Goal: Task Accomplishment & Management: Complete application form

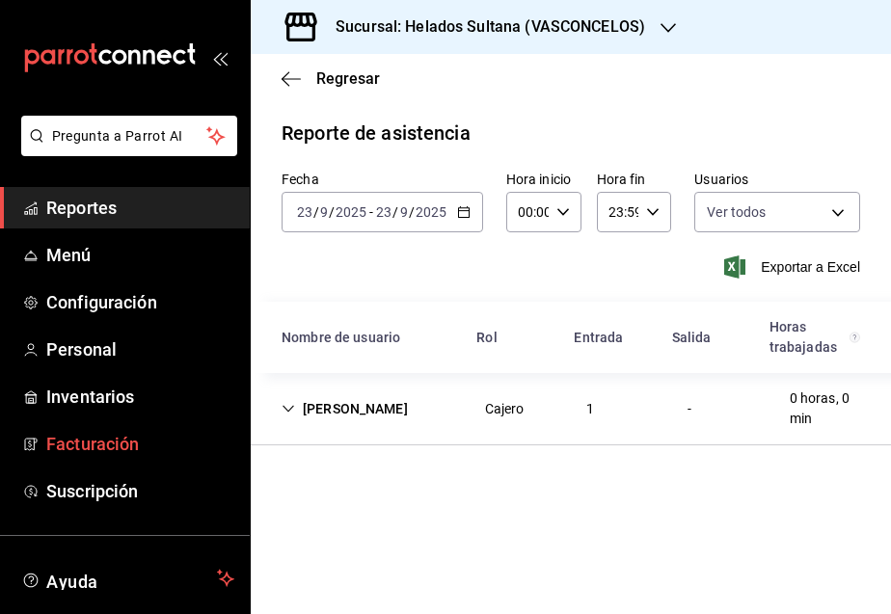
click at [126, 440] on span "Facturación" at bounding box center [140, 444] width 188 height 26
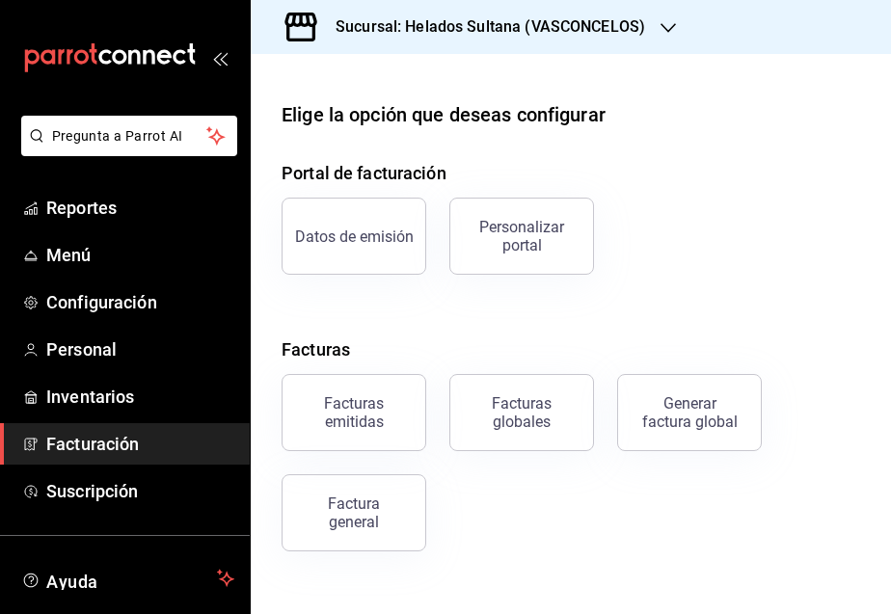
click at [776, 180] on div "Datos de emisión Personalizar portal" at bounding box center [559, 225] width 602 height 100
click at [376, 513] on div "Factura general" at bounding box center [354, 513] width 96 height 37
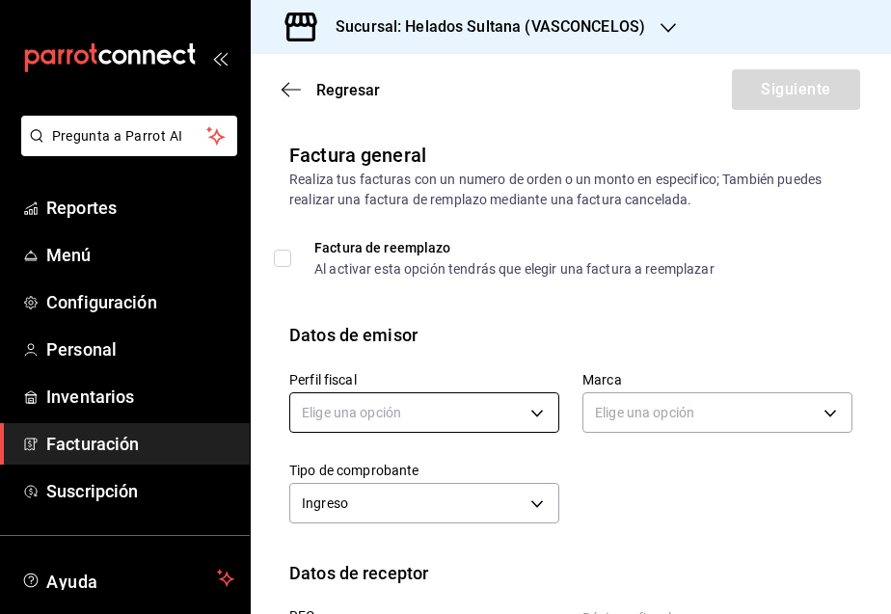
click at [438, 417] on body "Pregunta a Parrot AI Reportes Menú Configuración Personal Inventarios Facturaci…" at bounding box center [445, 307] width 891 height 614
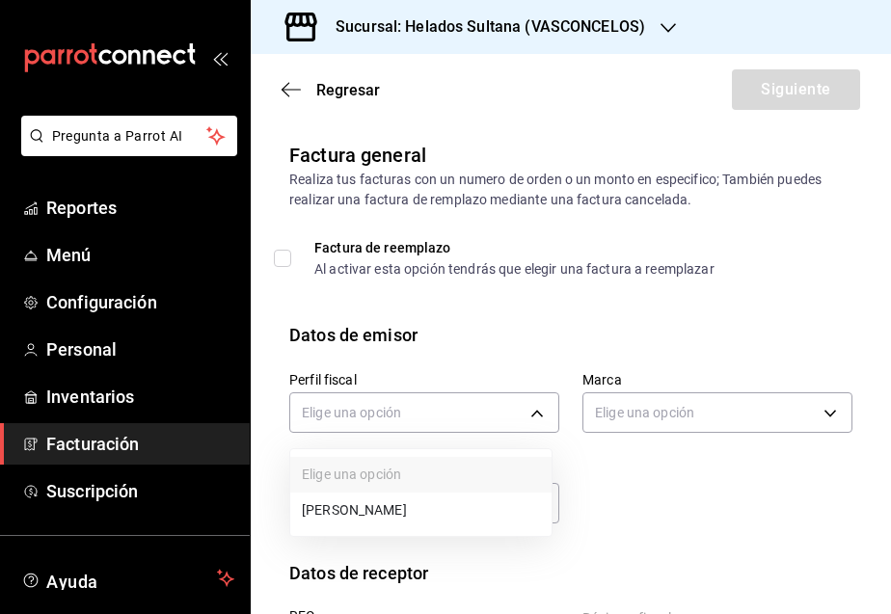
click at [429, 501] on li "[PERSON_NAME]" at bounding box center [420, 511] width 261 height 36
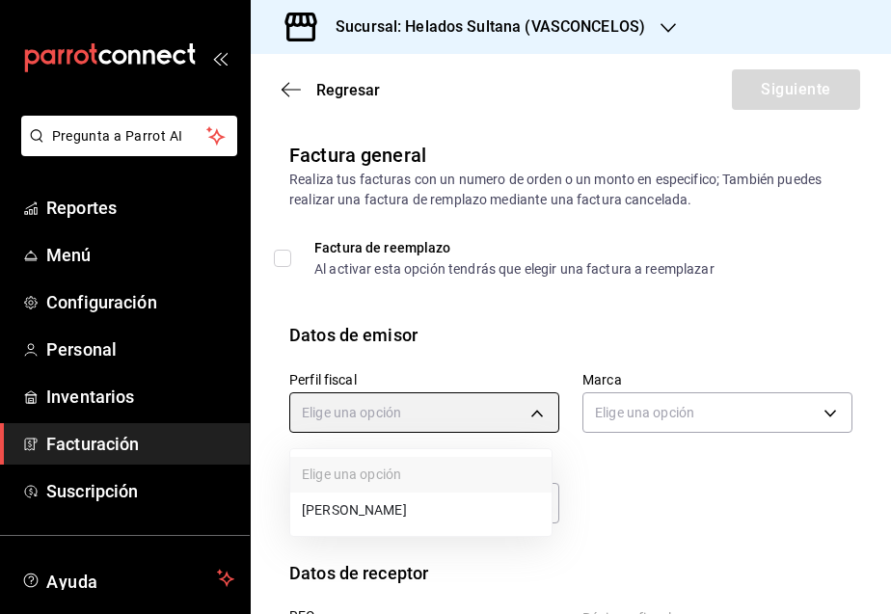
type input "3ddbee9d-526d-4270-adce-b67b8633c009"
type input "144306c7-8caf-4d8c-ba73-d2b7112157ad"
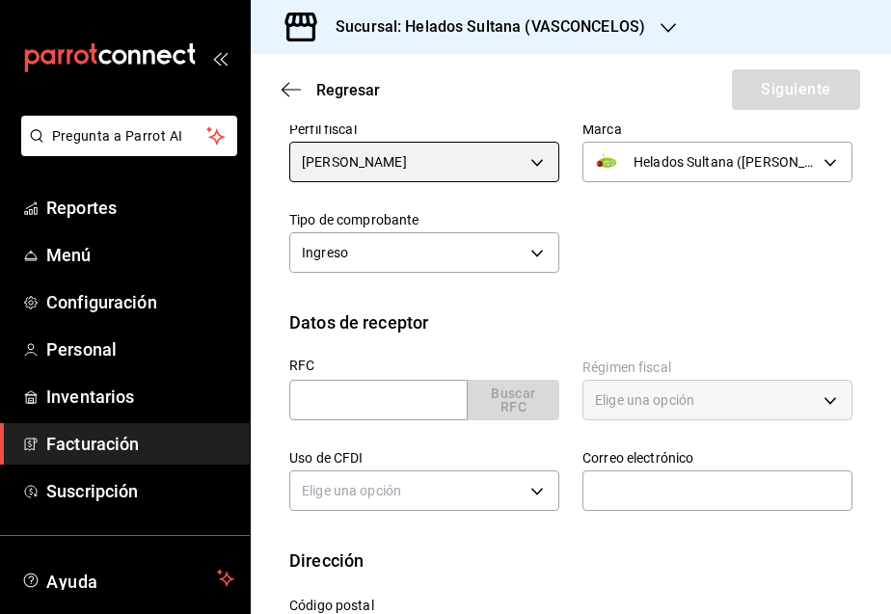
scroll to position [289, 0]
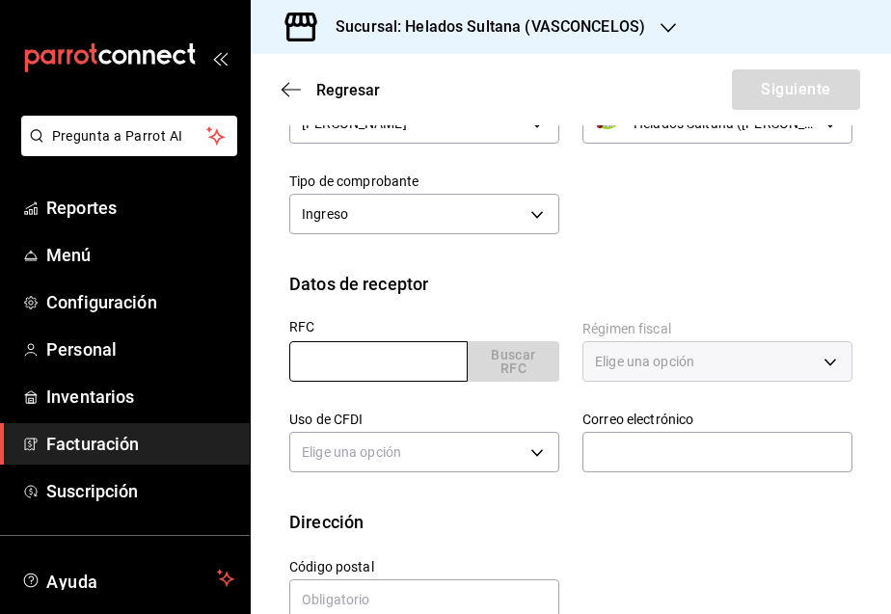
click at [390, 369] on input "text" at bounding box center [378, 361] width 178 height 40
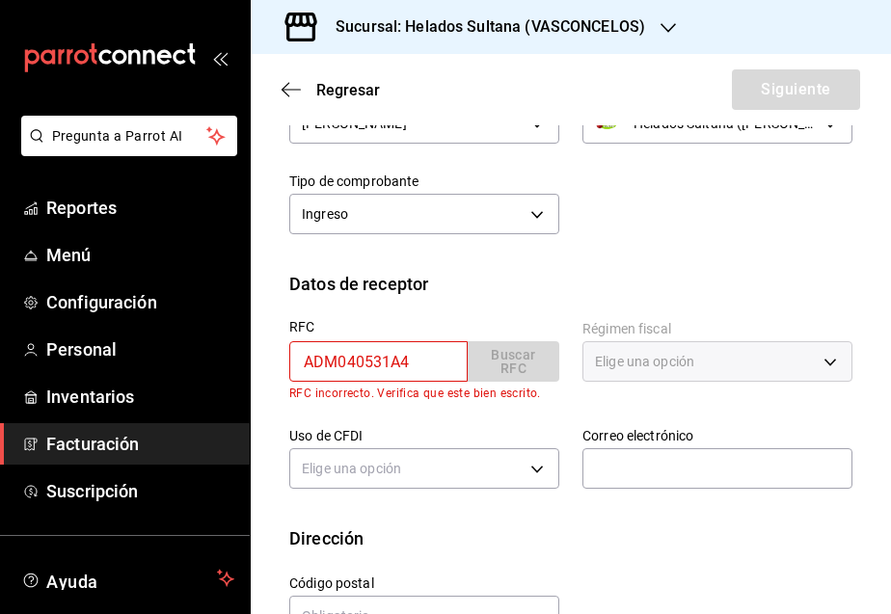
drag, startPoint x: 428, startPoint y: 370, endPoint x: 293, endPoint y: 367, distance: 135.0
click at [293, 367] on input "ADM040531A4" at bounding box center [378, 361] width 178 height 40
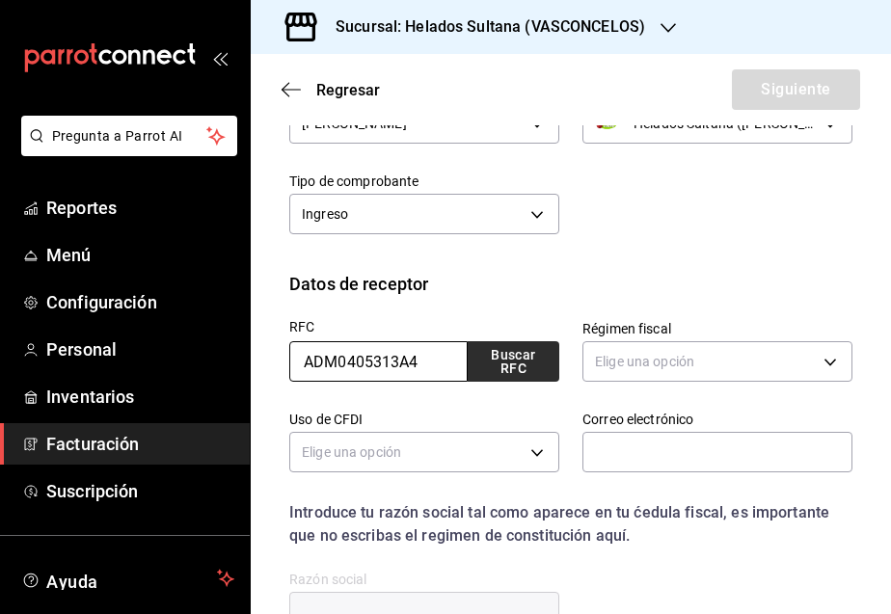
type input "ADM0405313A4"
click at [477, 377] on button "Buscar RFC" at bounding box center [514, 361] width 92 height 40
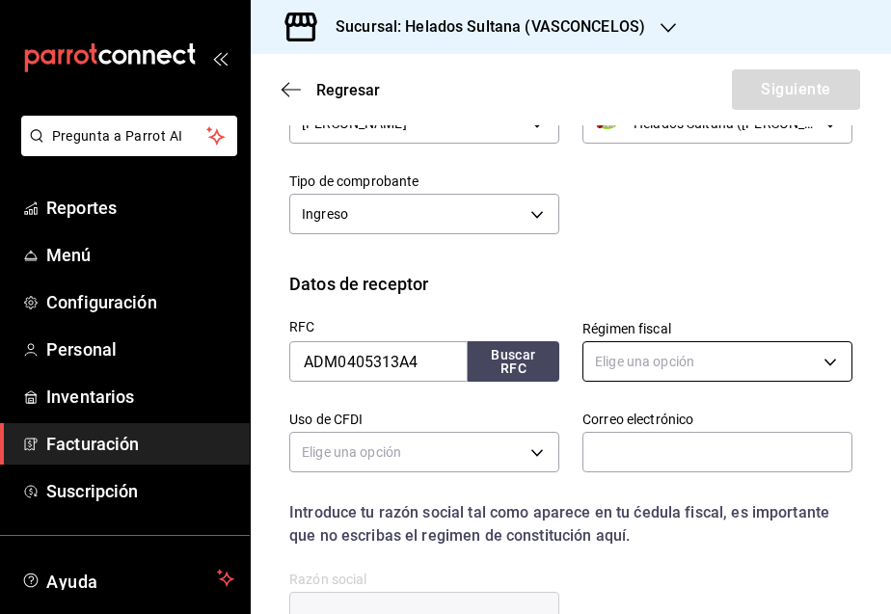
click at [604, 344] on body "Pregunta a Parrot AI Reportes Menú Configuración Personal Inventarios Facturaci…" at bounding box center [445, 307] width 891 height 614
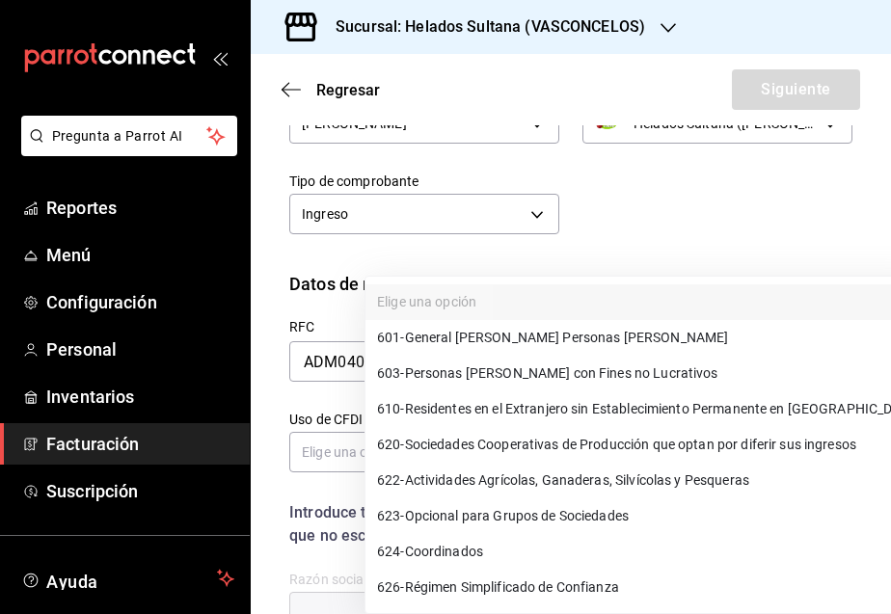
click at [544, 376] on span "603 - Personas [PERSON_NAME] con Fines no Lucrativos" at bounding box center [547, 374] width 341 height 20
type input "603"
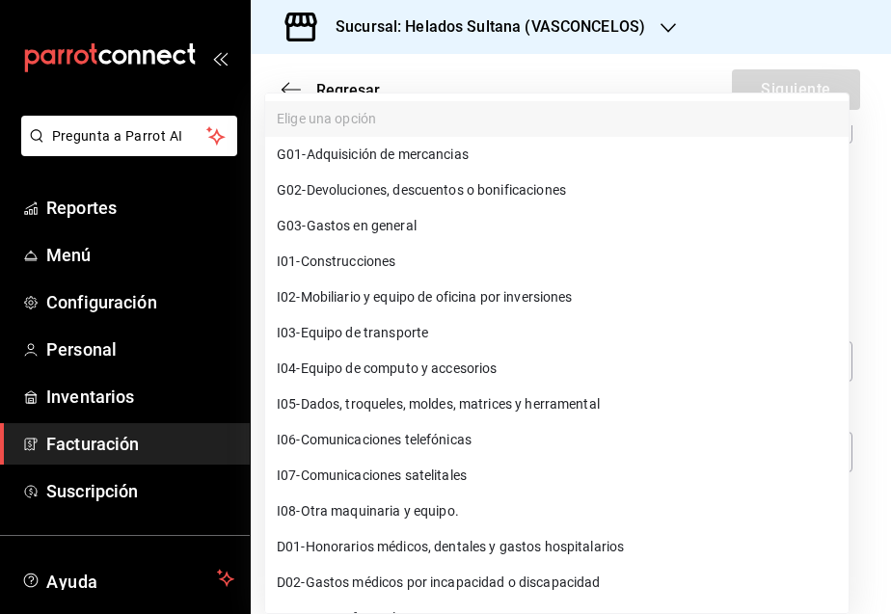
click at [442, 460] on body "Pregunta a Parrot AI Reportes Menú Configuración Personal Inventarios Facturaci…" at bounding box center [445, 307] width 891 height 614
click at [392, 216] on span "G03 - Gastos en general" at bounding box center [347, 226] width 140 height 20
type input "G03"
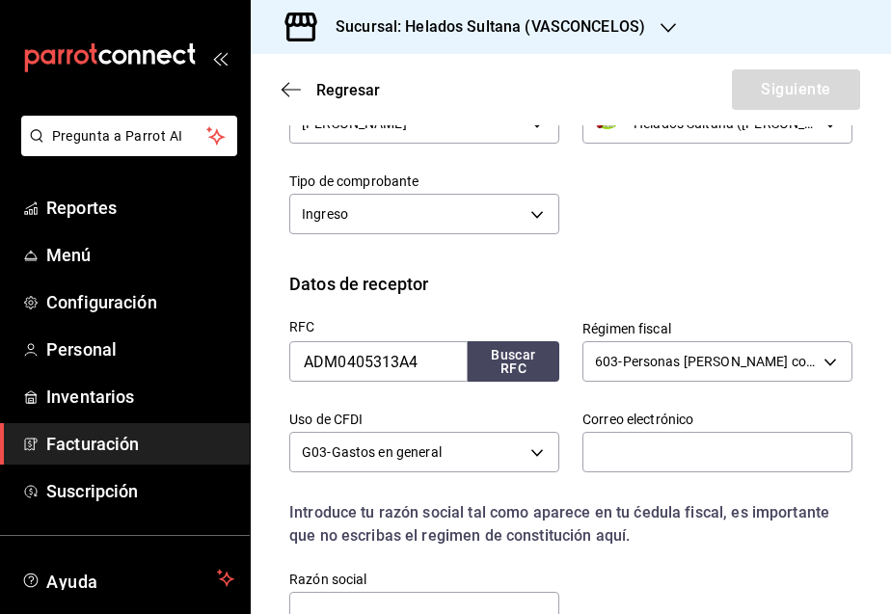
click at [813, 199] on div "Perfil fiscal [PERSON_NAME] 3ddbee9d-526d-4270-adce-b67b8633c009 Marca Helados …" at bounding box center [559, 149] width 586 height 181
click at [684, 450] on input "text" at bounding box center [717, 452] width 270 height 40
paste input "[EMAIL_ADDRESS][DOMAIN_NAME]"
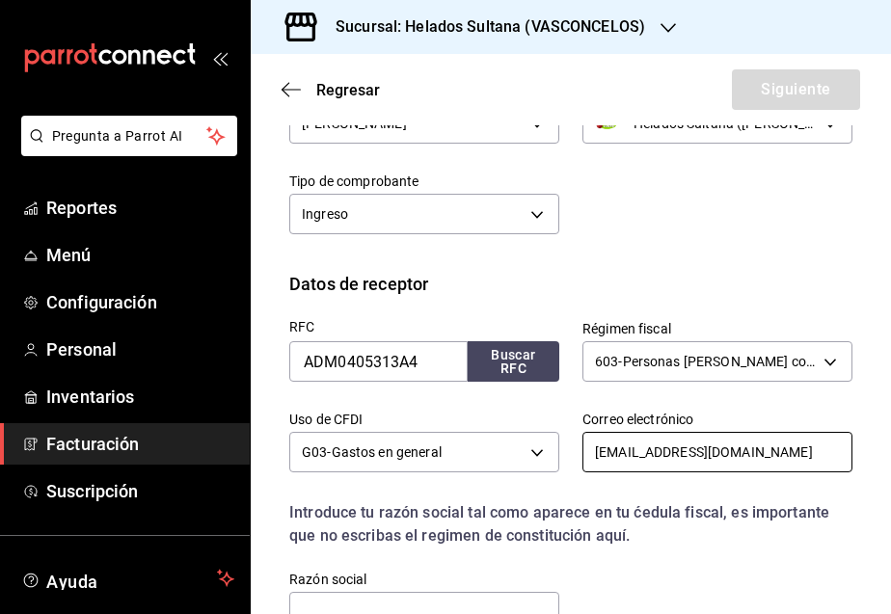
type input "[EMAIL_ADDRESS][DOMAIN_NAME]"
click at [638, 559] on div "RFC ADM0405313A4 Buscar RFC Régimen fiscal 603 - Personas [PERSON_NAME] con Fin…" at bounding box center [559, 466] width 586 height 338
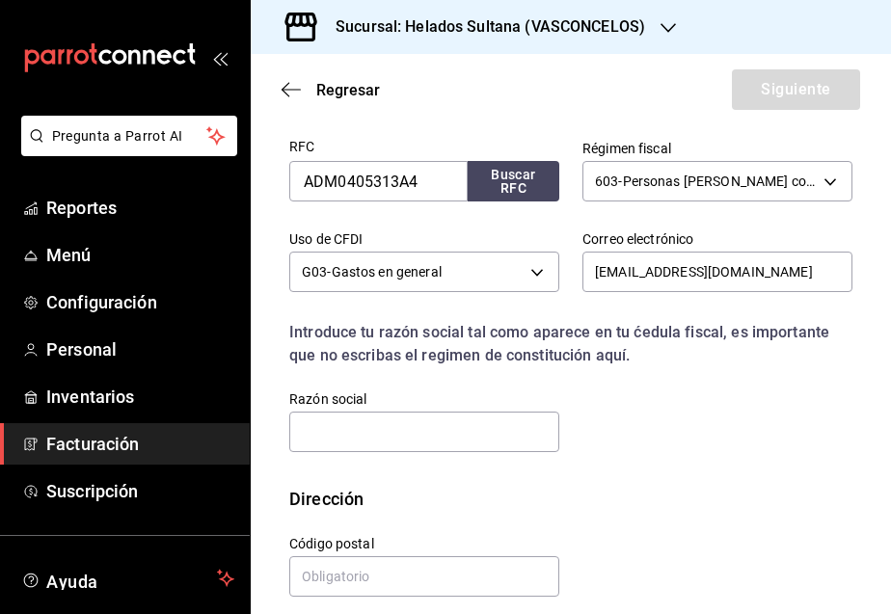
scroll to position [482, 0]
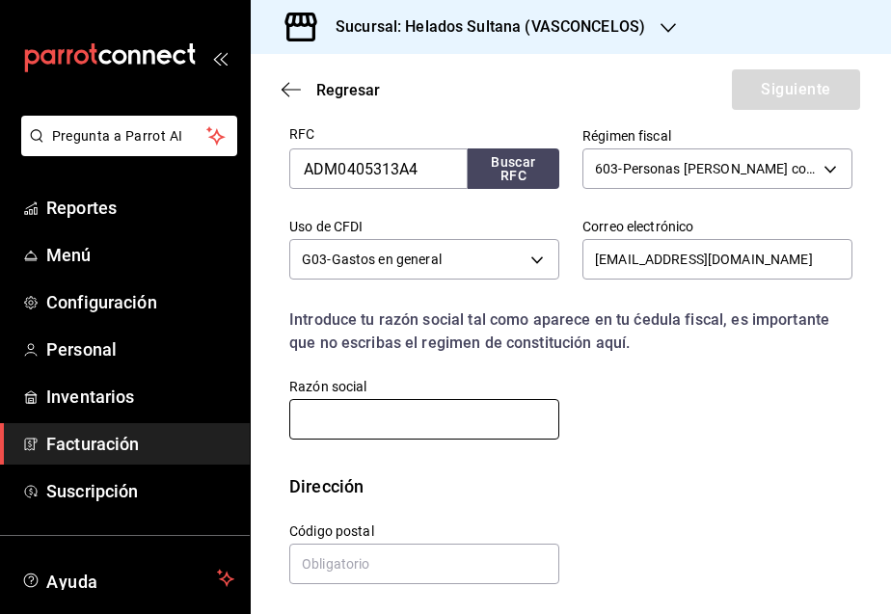
click at [386, 408] on input "text" at bounding box center [424, 419] width 270 height 40
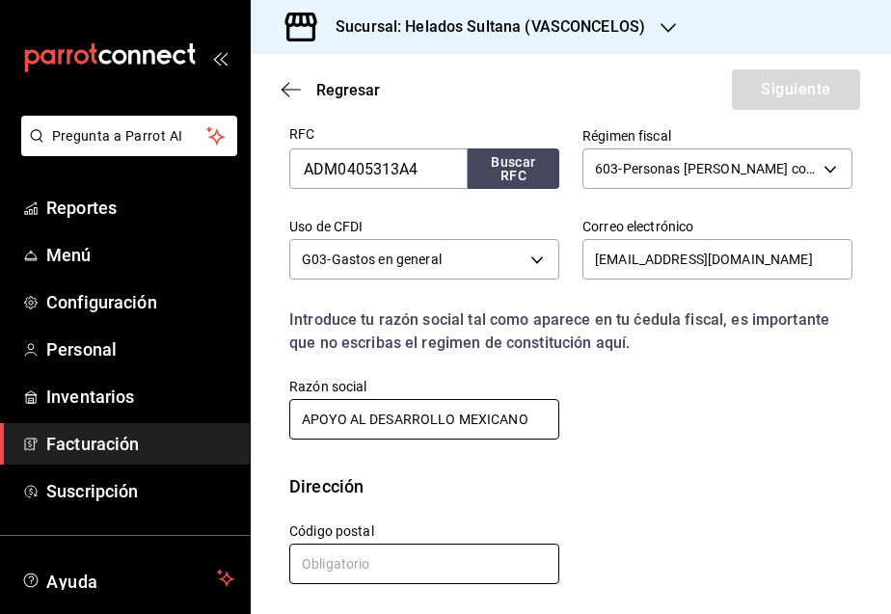
type input "APOYO AL DESARROLLO MEXICANO"
click at [394, 569] on input "text" at bounding box center [424, 564] width 270 height 40
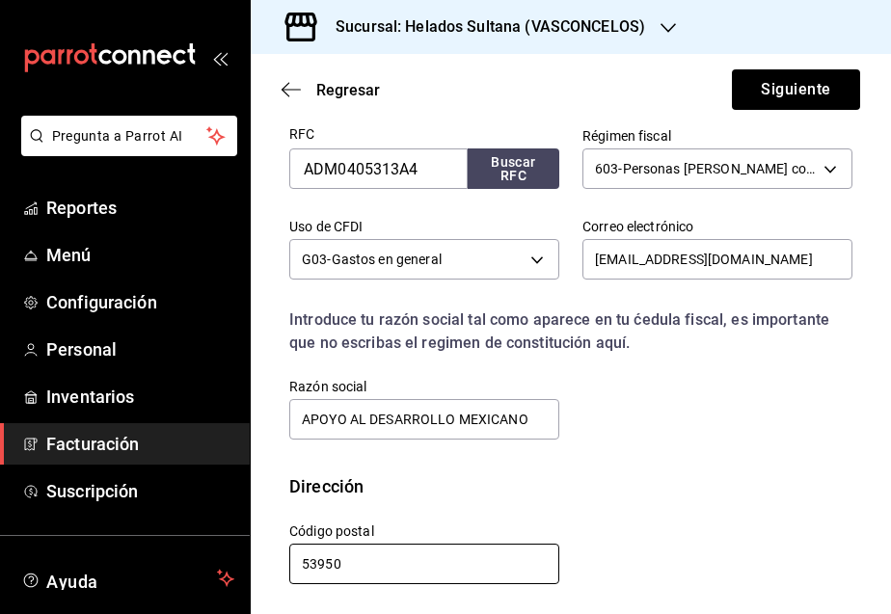
type input "53950"
click at [718, 512] on div "Calle # exterior # interior Código postal 53950 Estado ​ Municipio ​ [GEOGRAPHI…" at bounding box center [559, 543] width 586 height 88
click at [627, 465] on div "RFC ADM0405313A4 Buscar RFC Régimen fiscal 603 - Personas [PERSON_NAME] con Fin…" at bounding box center [570, 288] width 563 height 369
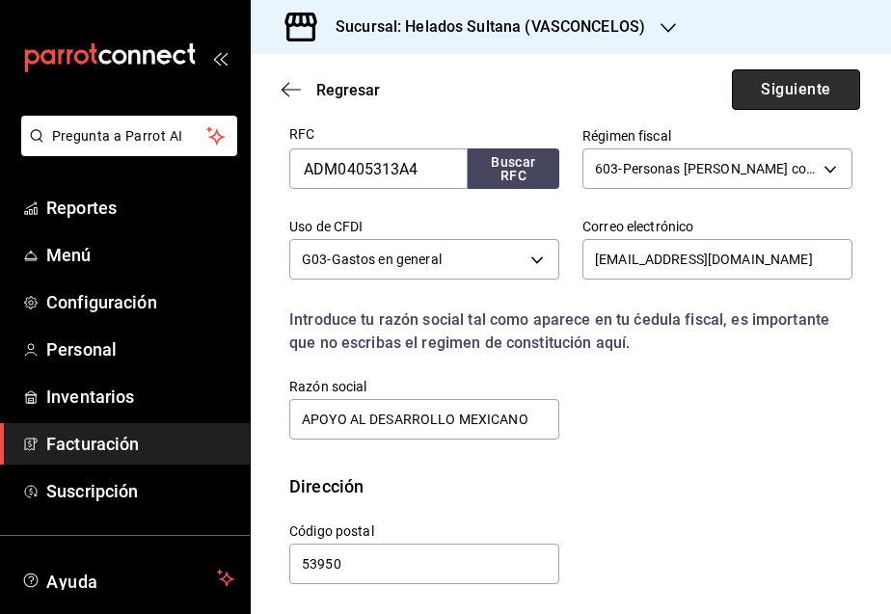
click at [785, 96] on button "Siguiente" at bounding box center [796, 89] width 128 height 40
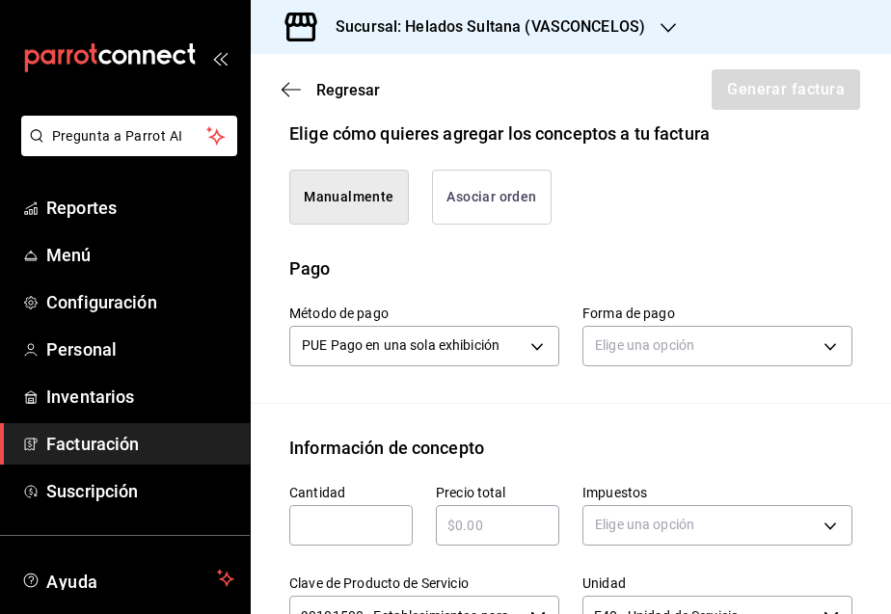
click at [462, 200] on button "Asociar orden" at bounding box center [492, 197] width 120 height 55
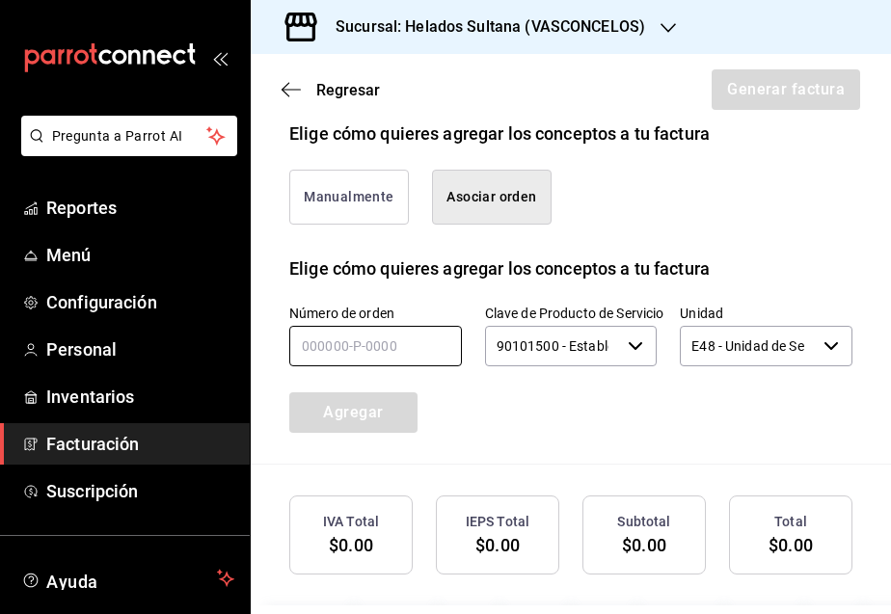
click at [378, 362] on input "text" at bounding box center [375, 346] width 173 height 40
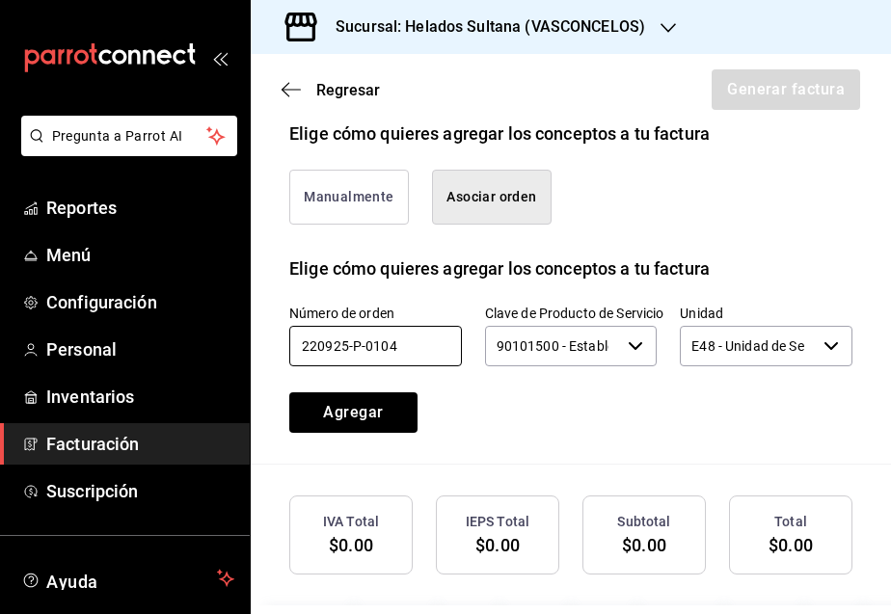
type input "220925-P-0104"
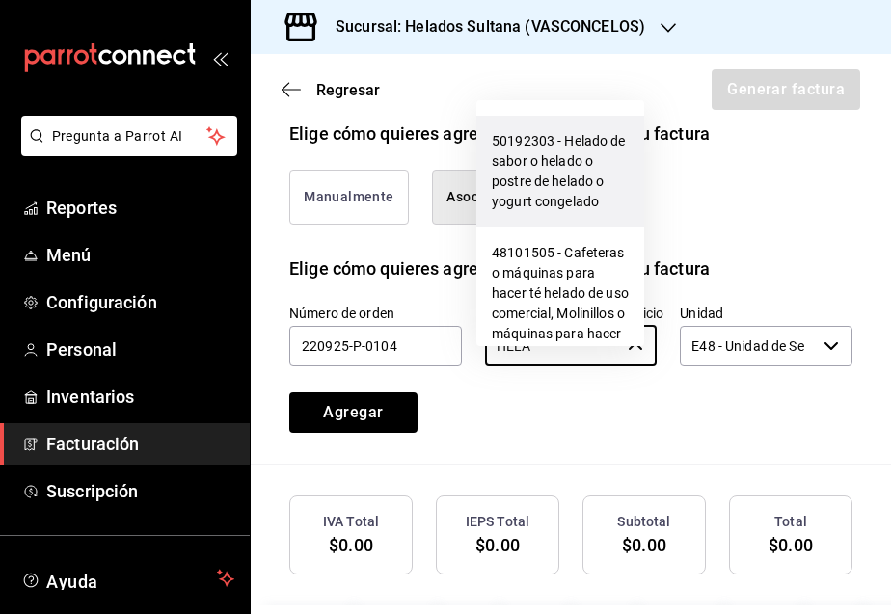
click at [552, 153] on li "50192303 - Helado de sabor o helado o postre de helado o yogurt congelado" at bounding box center [560, 172] width 168 height 112
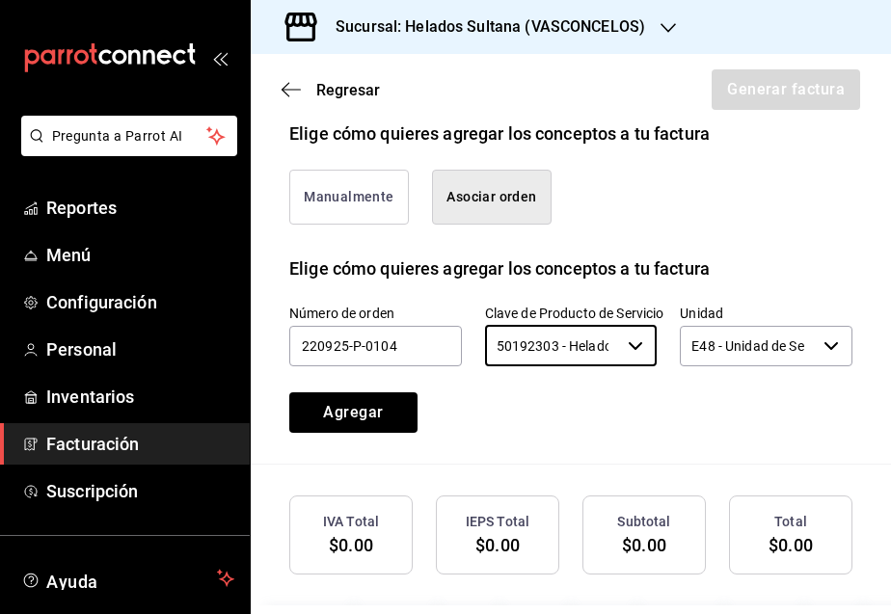
type input "50192303 - Helado de sabor o helado o postre de helado o yogurt congelado"
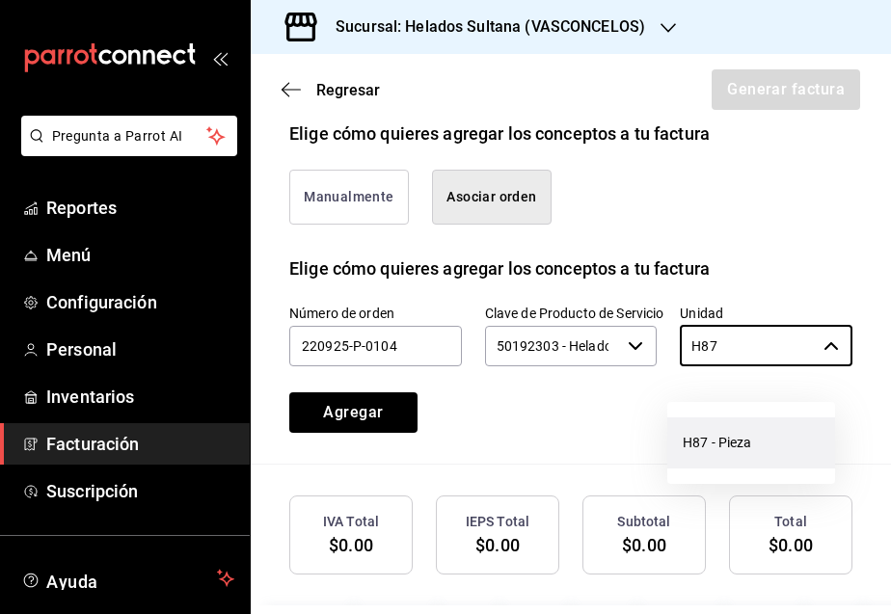
click at [696, 443] on li "H87 - Pieza" at bounding box center [751, 442] width 168 height 51
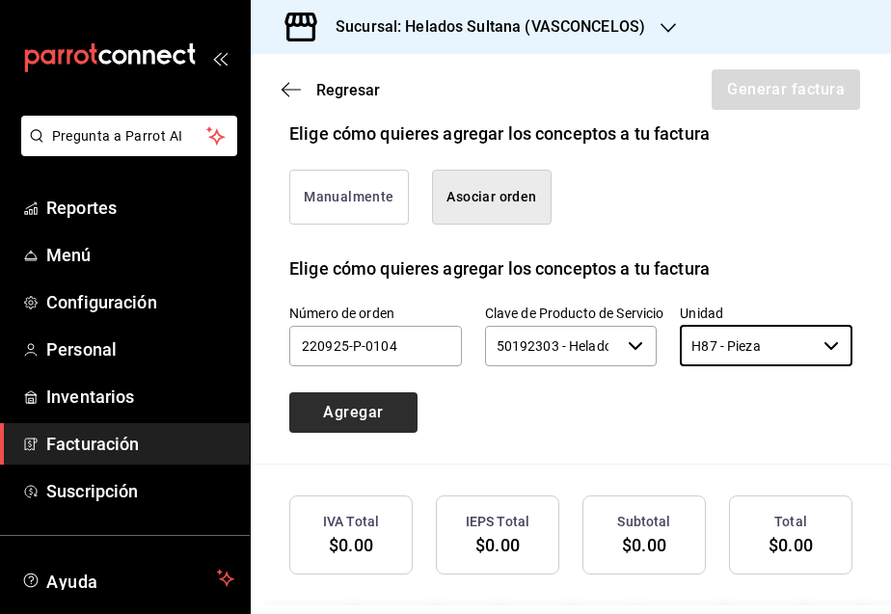
type input "H87 - Pieza"
click at [318, 423] on button "Agregar" at bounding box center [353, 412] width 128 height 40
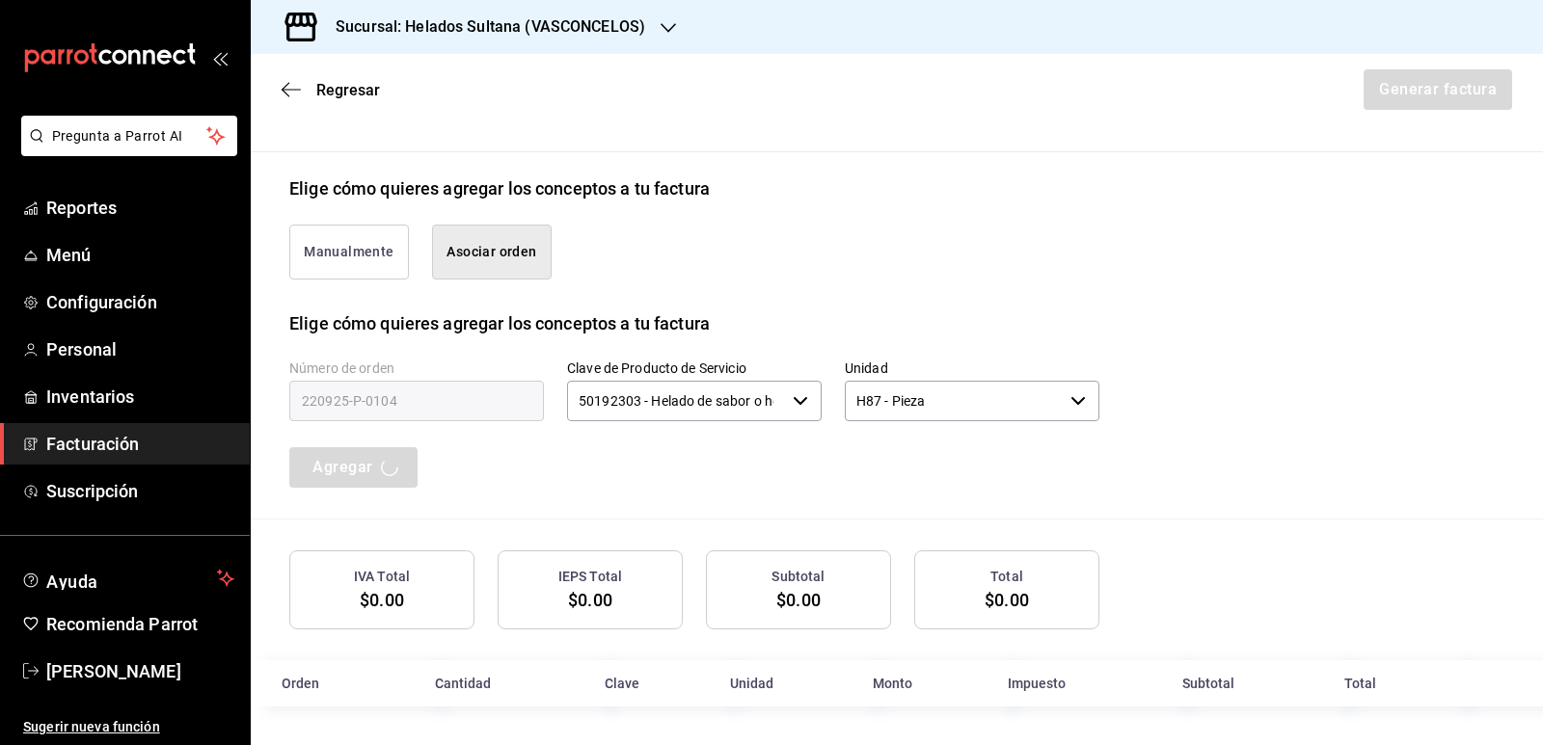
scroll to position [408, 0]
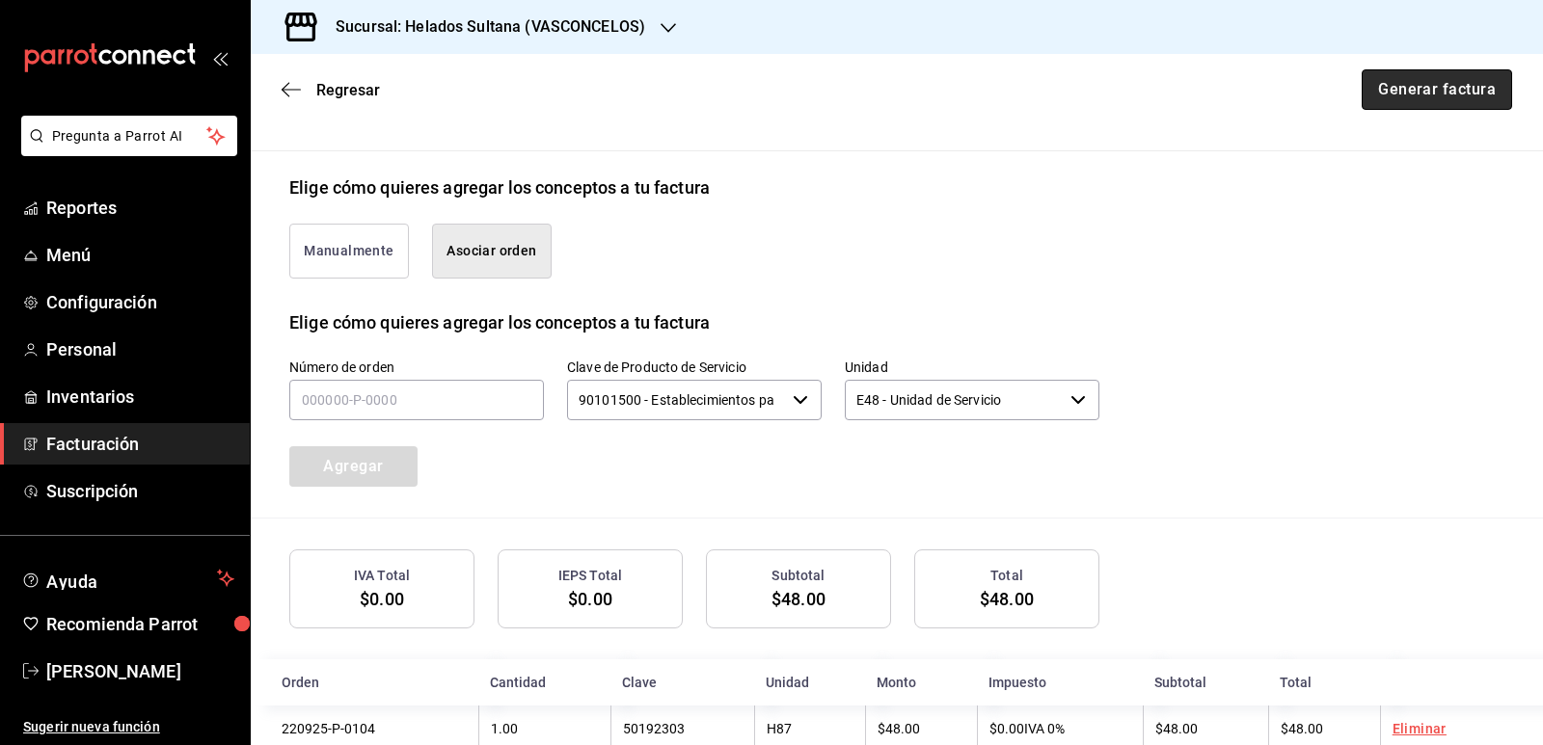
click at [890, 95] on button "Generar factura" at bounding box center [1436, 89] width 150 height 40
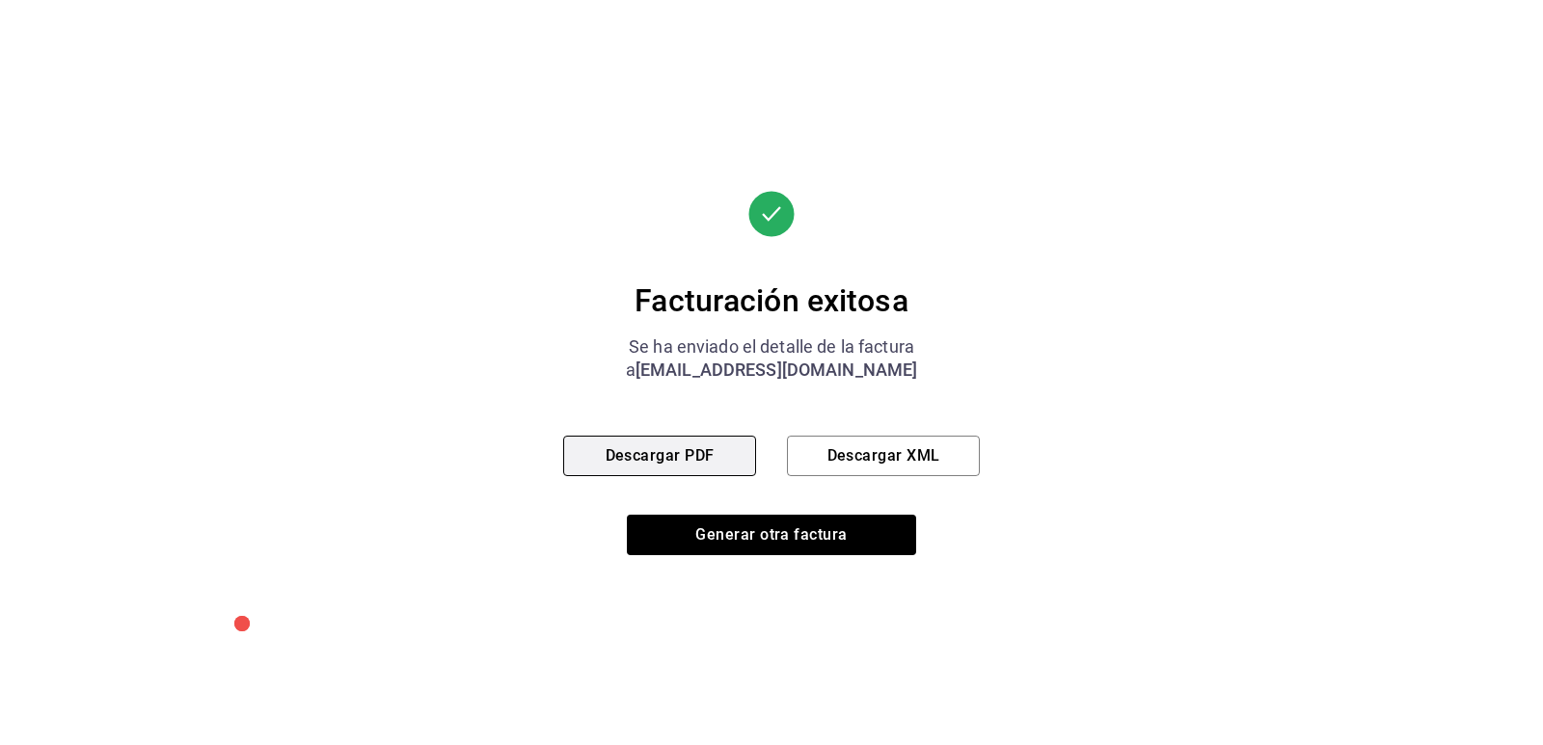
click at [687, 446] on button "Descargar PDF" at bounding box center [659, 456] width 193 height 40
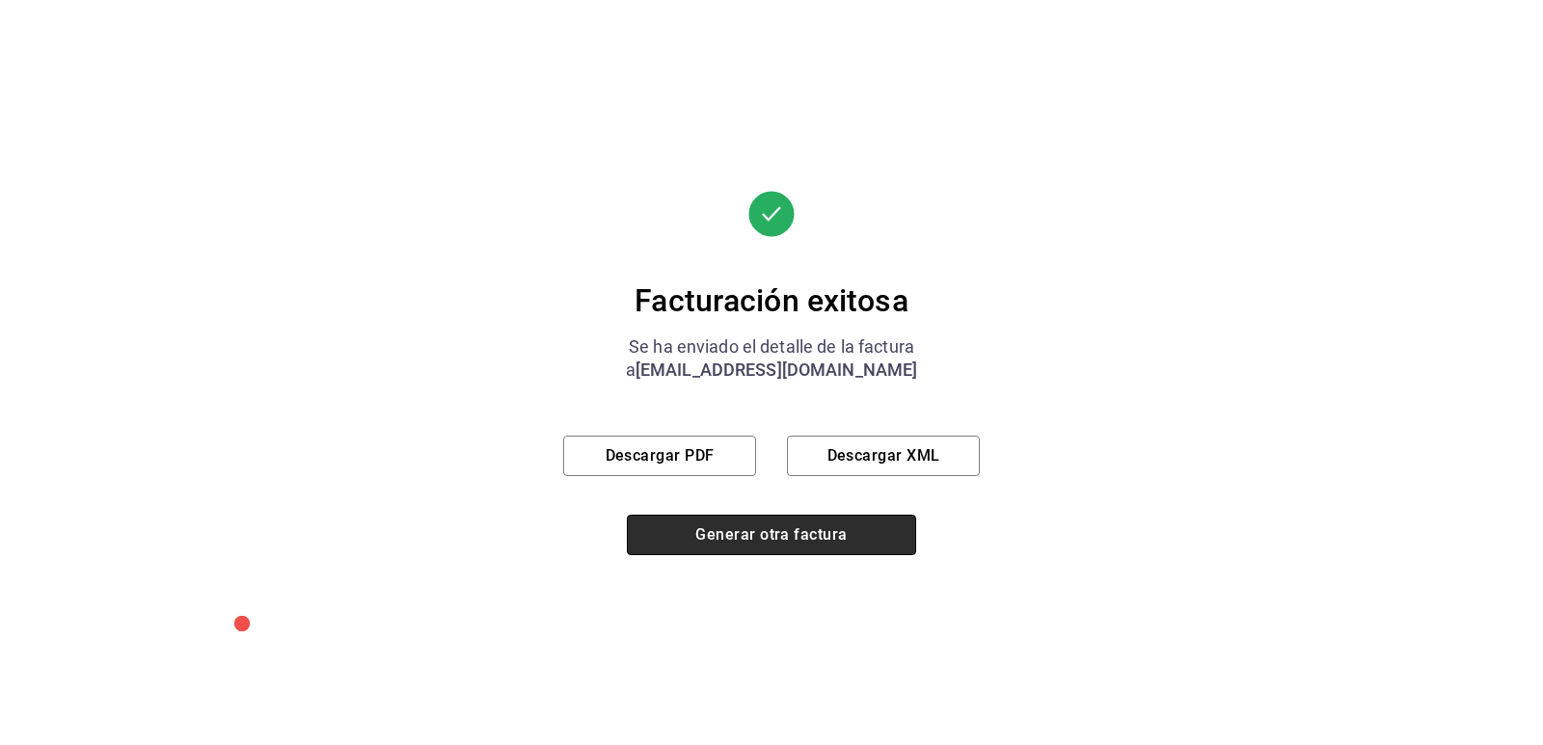
click at [739, 521] on button "Generar otra factura" at bounding box center [771, 535] width 289 height 40
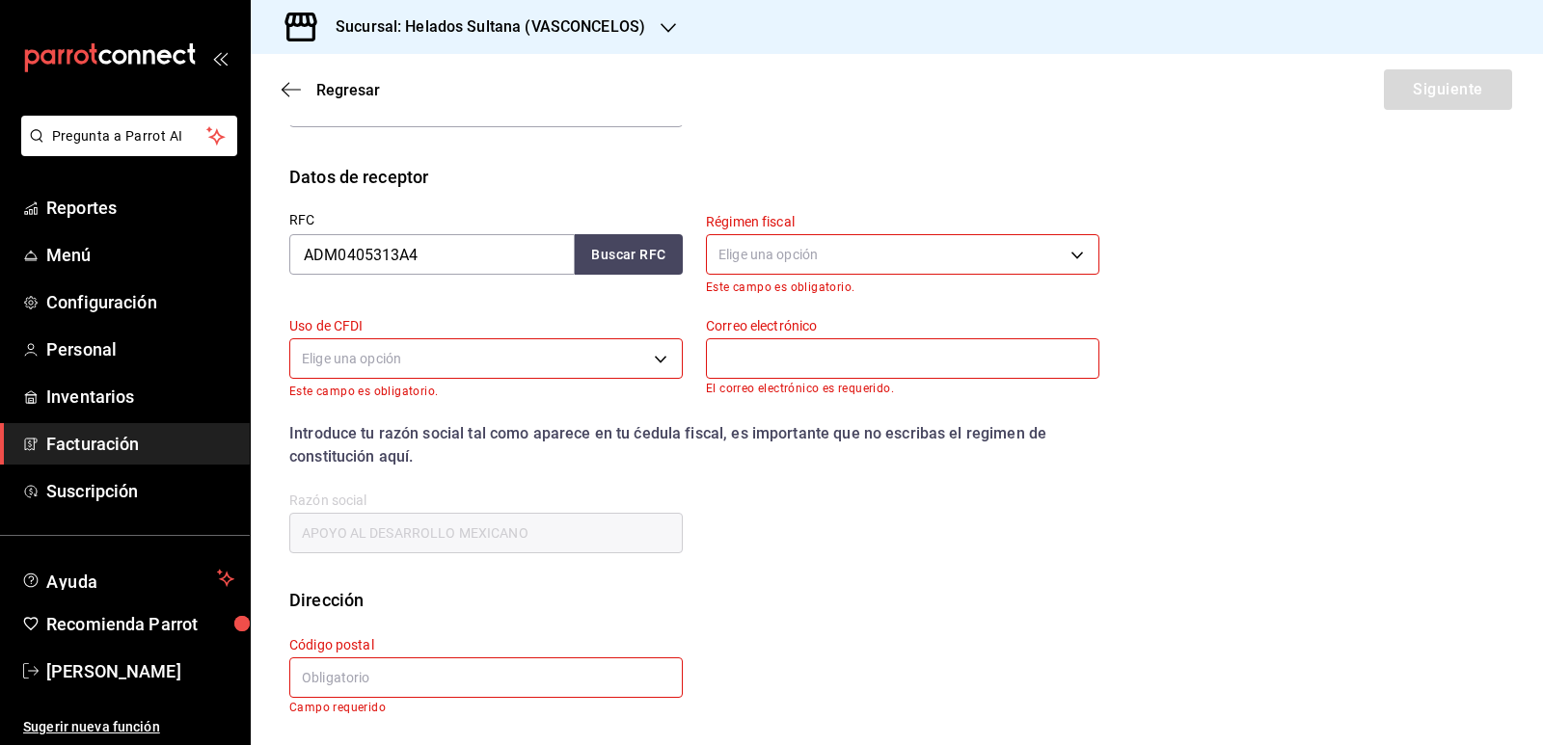
scroll to position [177, 0]
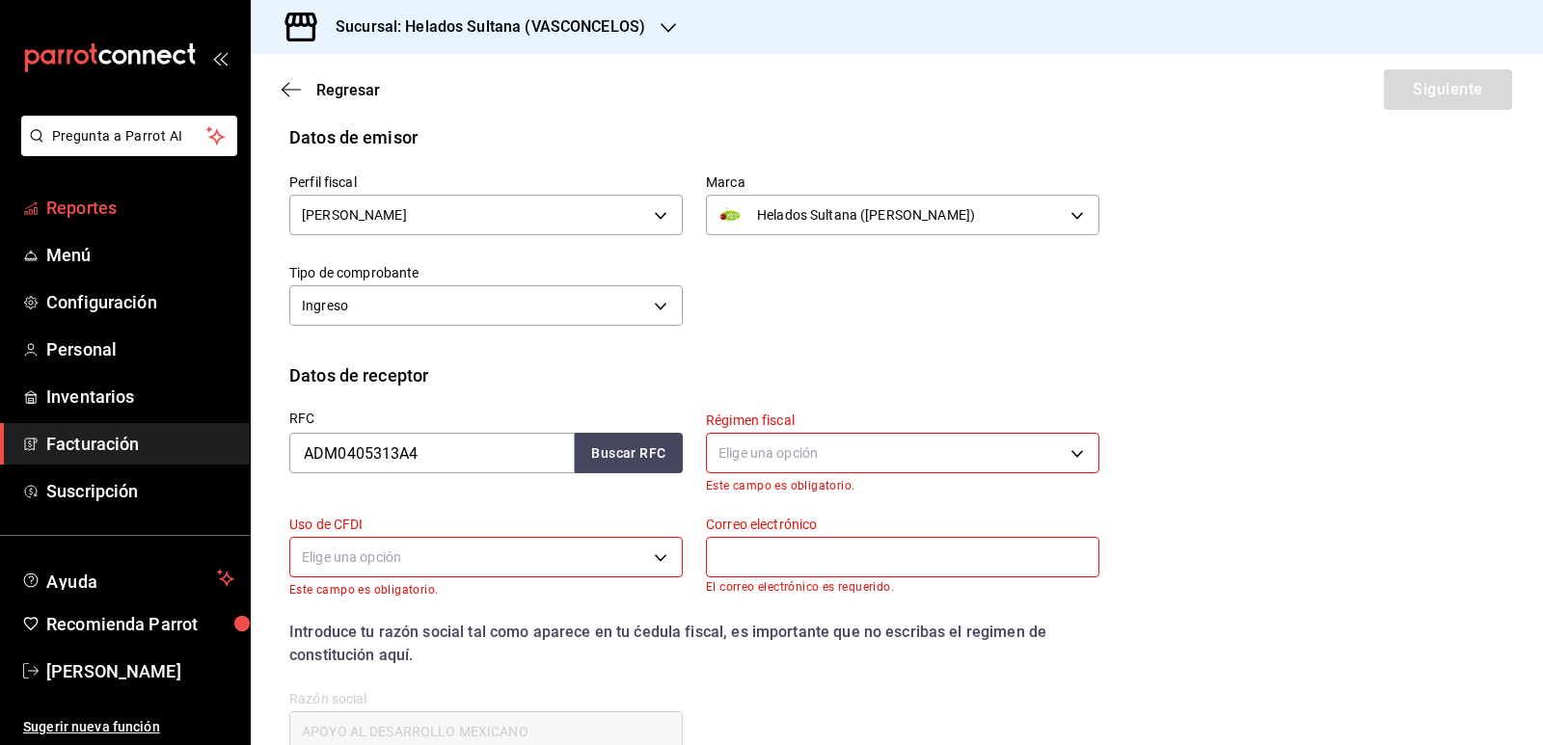
click at [106, 197] on span "Reportes" at bounding box center [140, 208] width 188 height 26
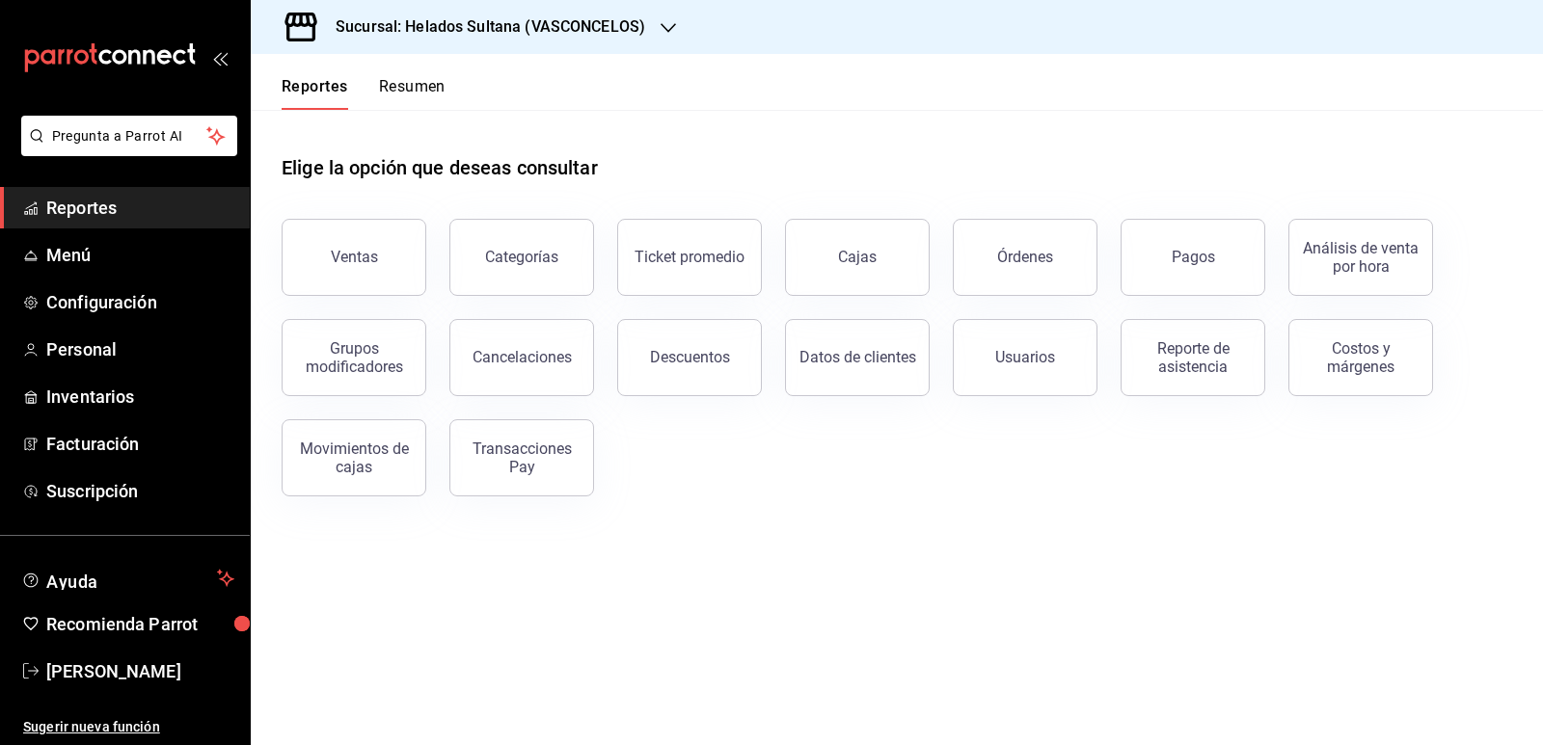
click at [440, 88] on button "Resumen" at bounding box center [412, 93] width 67 height 33
